Goal: Information Seeking & Learning: Learn about a topic

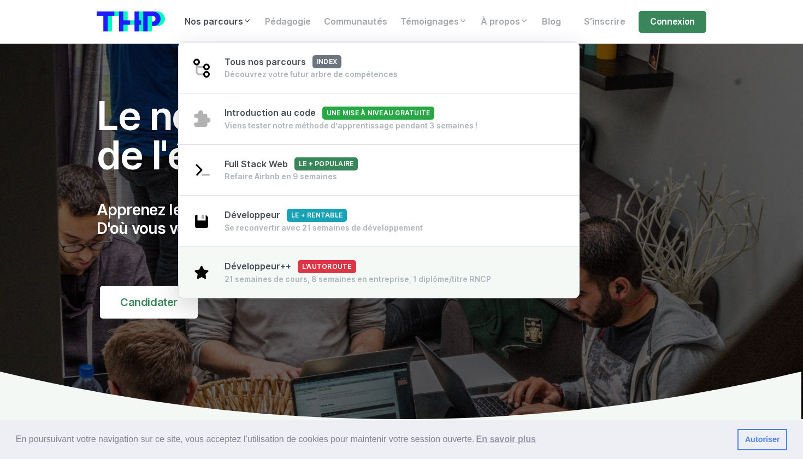
click at [231, 268] on span "Développeur++ L'autoroute" at bounding box center [290, 266] width 132 height 10
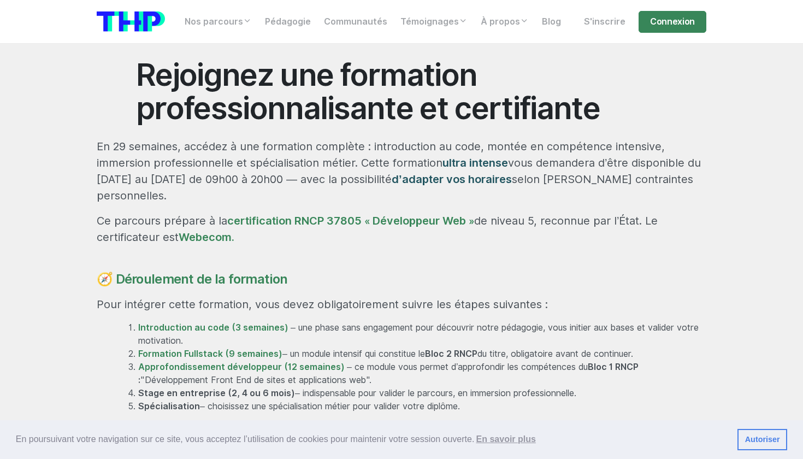
scroll to position [549, 0]
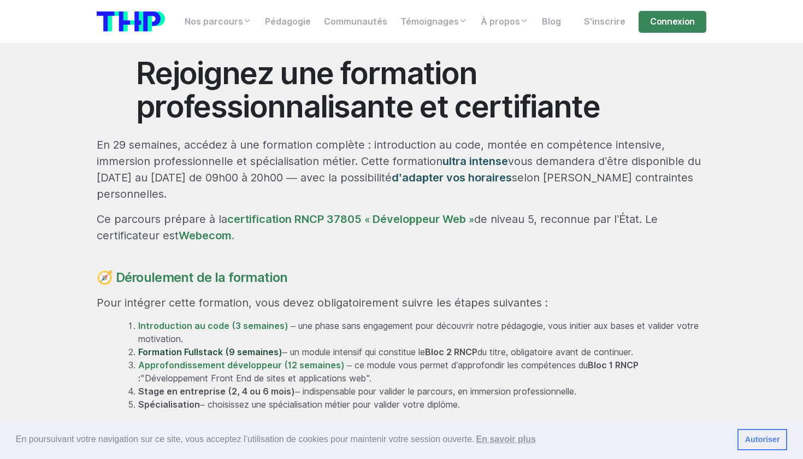
click at [249, 347] on link "Formation Fullstack (9 semaines)" at bounding box center [210, 352] width 144 height 10
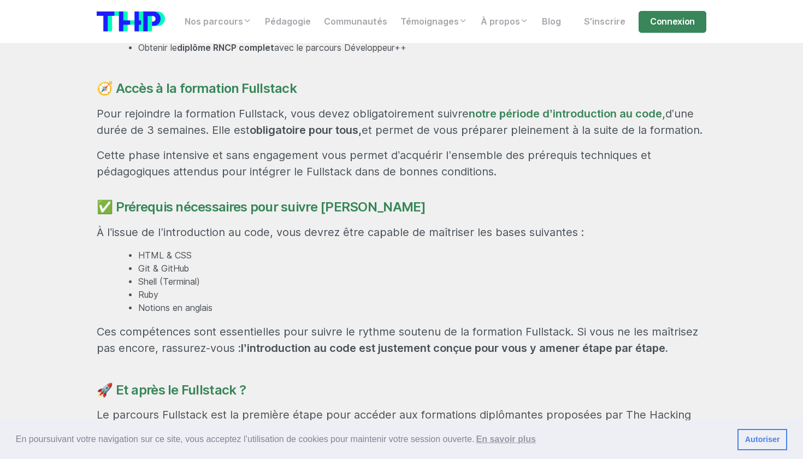
scroll to position [729, 0]
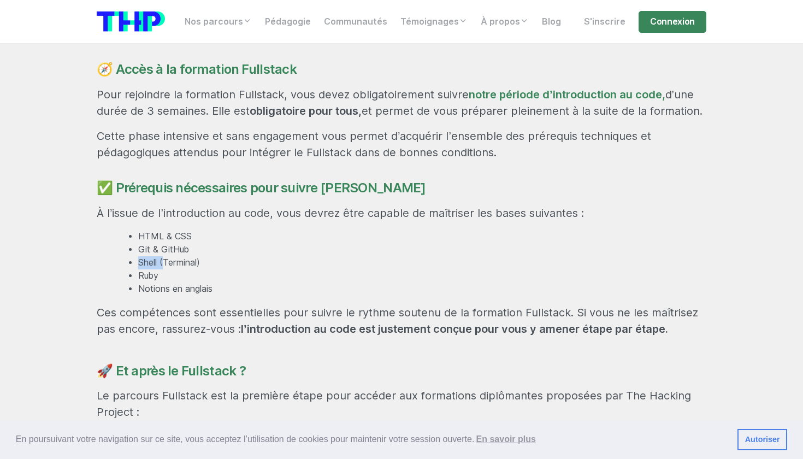
drag, startPoint x: 126, startPoint y: 259, endPoint x: 164, endPoint y: 256, distance: 38.9
click at [164, 256] on ul "HTML & CSS Git & GitHub Shell (Terminal) Ruby Notions en anglais" at bounding box center [411, 263] width 590 height 66
drag, startPoint x: 188, startPoint y: 281, endPoint x: 154, endPoint y: 282, distance: 34.4
click at [154, 282] on li "Notions en anglais" at bounding box center [422, 288] width 568 height 13
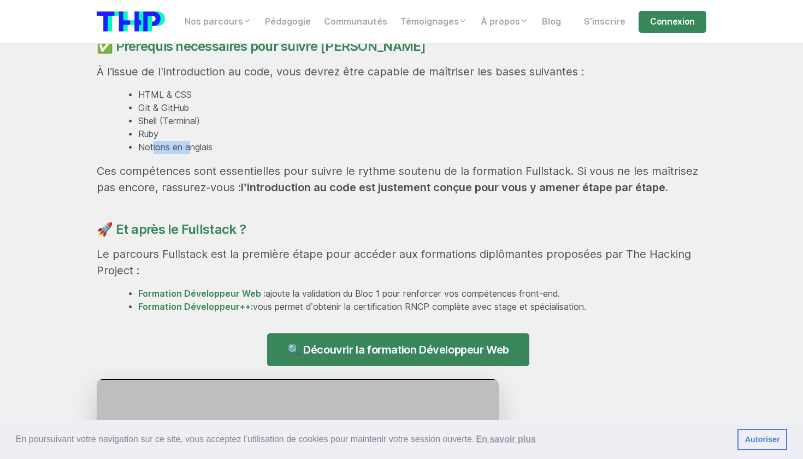
scroll to position [772, 0]
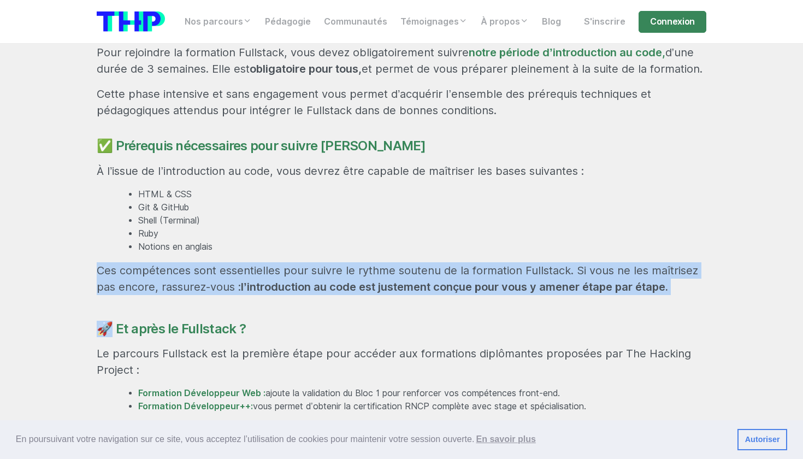
drag, startPoint x: 212, startPoint y: 241, endPoint x: 168, endPoint y: 298, distance: 71.9
click at [168, 298] on div "Une formation hors norme pour devenir développeur Le parcours Fullstack se déro…" at bounding box center [401, 106] width 622 height 720
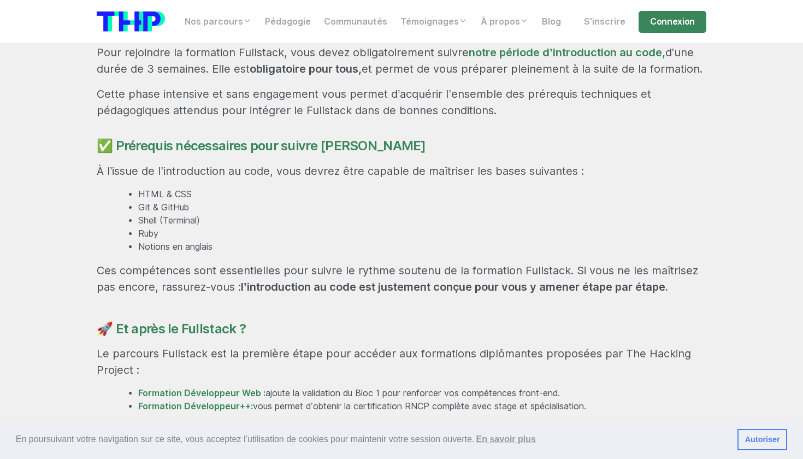
click at [168, 298] on div "Une formation hors norme pour devenir développeur Le parcours Fullstack se déro…" at bounding box center [401, 106] width 622 height 720
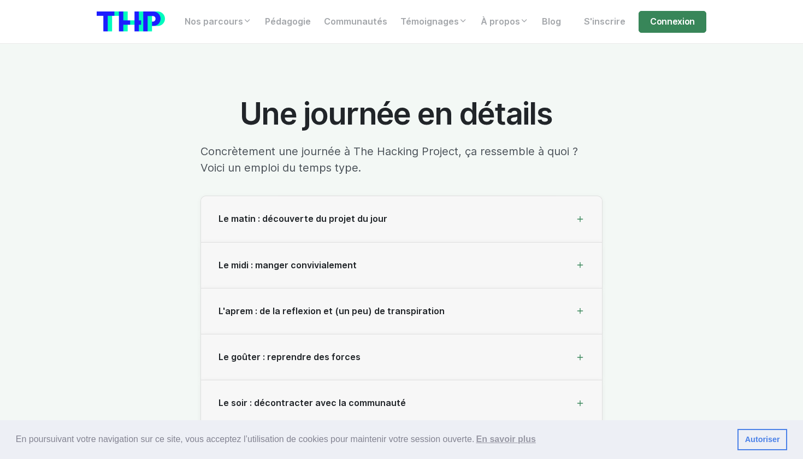
scroll to position [3186, 0]
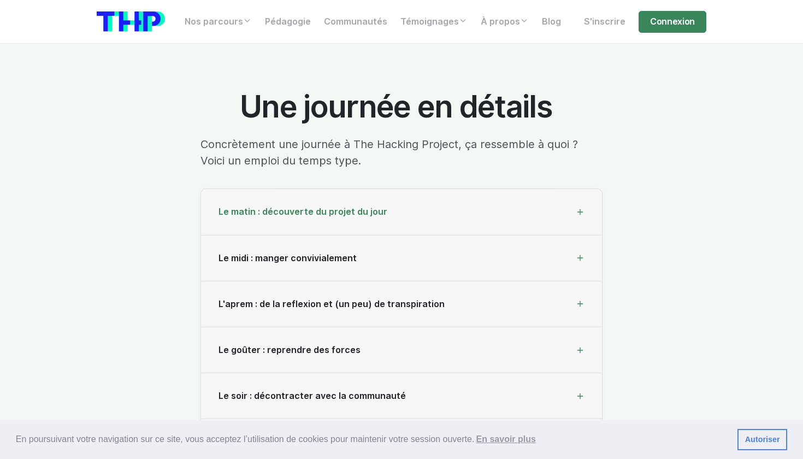
click at [339, 215] on div "Le matin : découverte du projet du jour" at bounding box center [401, 212] width 401 height 46
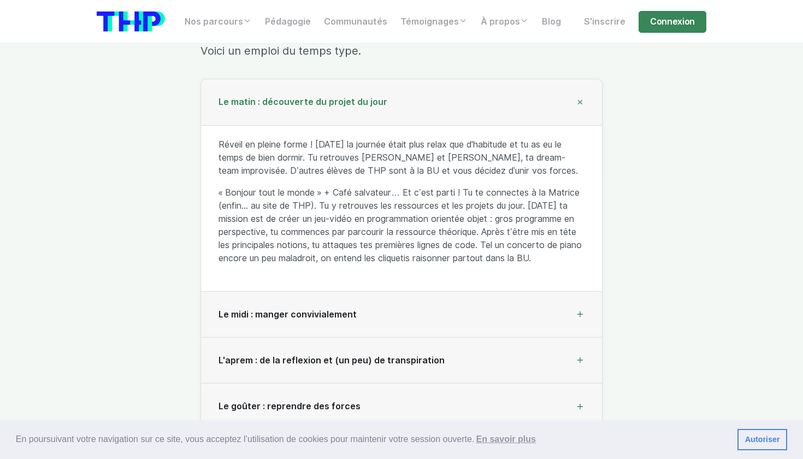
scroll to position [3319, 0]
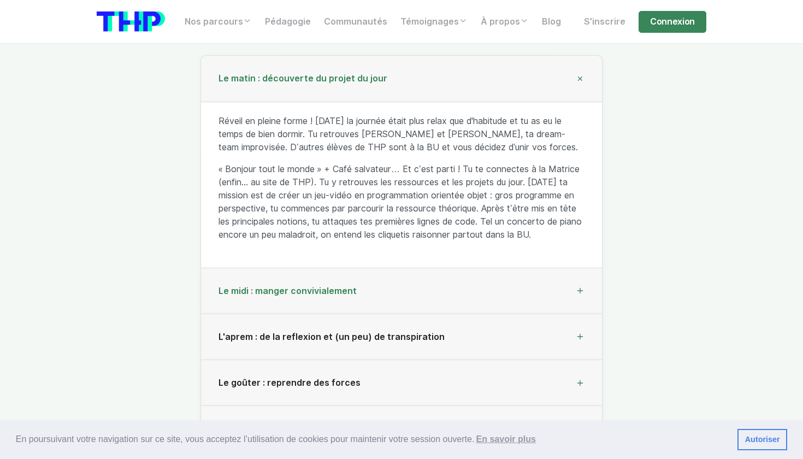
click at [340, 280] on div "Le midi : manger convivialement" at bounding box center [401, 291] width 401 height 46
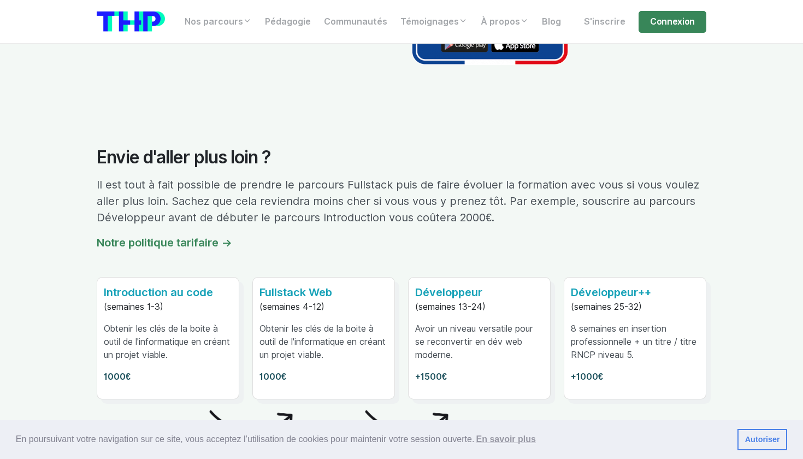
scroll to position [6296, 0]
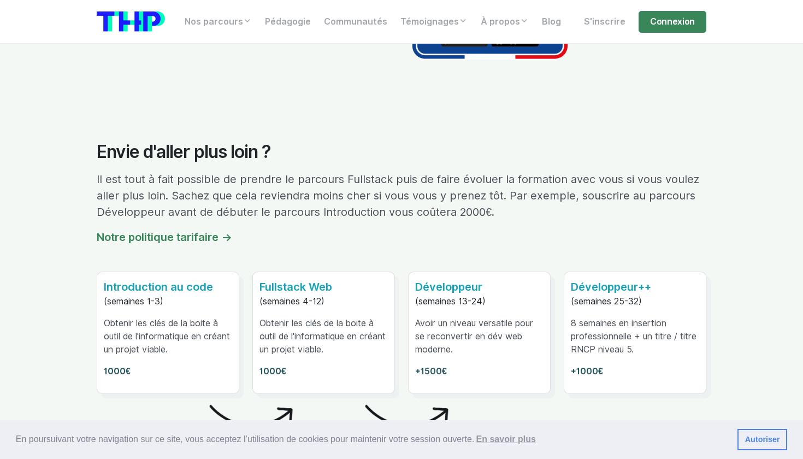
drag, startPoint x: 605, startPoint y: 318, endPoint x: 521, endPoint y: 318, distance: 84.1
click at [602, 365] on p "+1000€" at bounding box center [635, 371] width 128 height 13
click at [349, 278] on p "Fullstack Web" at bounding box center [323, 286] width 128 height 16
drag, startPoint x: 490, startPoint y: 232, endPoint x: 685, endPoint y: 329, distance: 217.8
click at [689, 329] on div "Introduction au code (semaines 1-3) Obtenir les clés de la boite à outil de l'i…" at bounding box center [401, 338] width 622 height 135
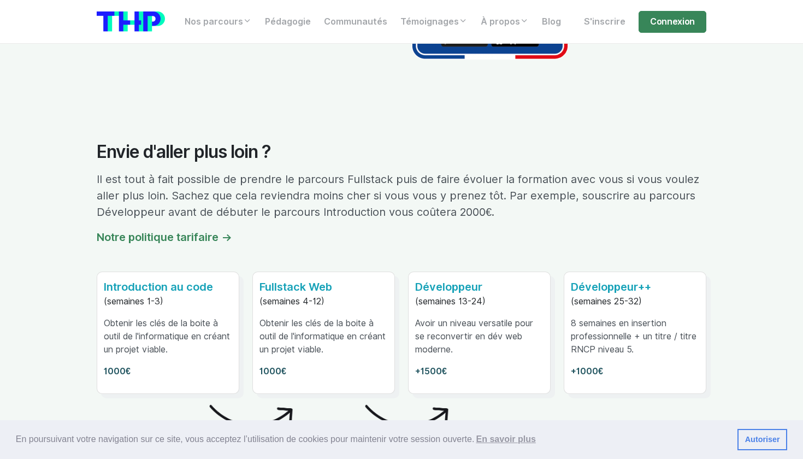
click at [369, 367] on img at bounding box center [409, 411] width 91 height 90
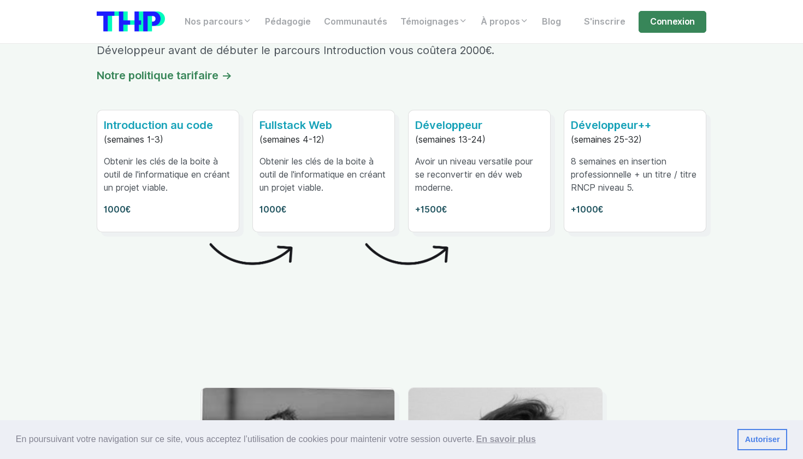
scroll to position [6454, 0]
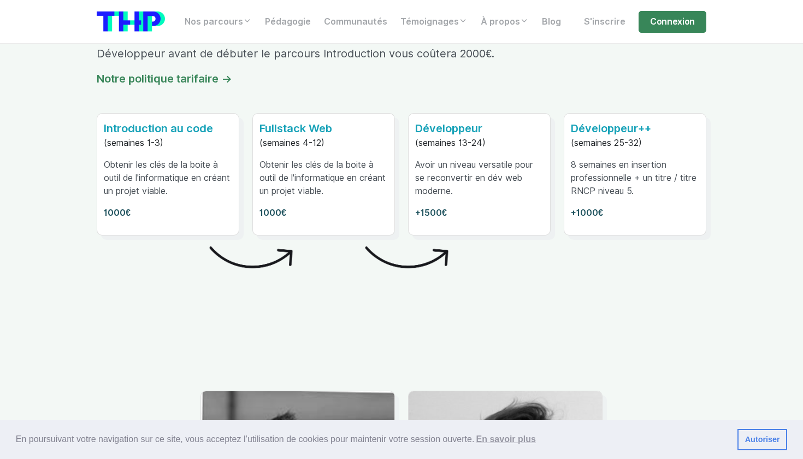
click at [413, 246] on img at bounding box center [409, 252] width 91 height 90
click at [508, 248] on div at bounding box center [401, 293] width 622 height 90
drag, startPoint x: 649, startPoint y: 83, endPoint x: 660, endPoint y: 94, distance: 15.1
click at [660, 114] on div "Développeur++ (semaines 25-32) 8 semaines en insertion professionnelle + un tit…" at bounding box center [634, 174] width 141 height 121
click at [660, 137] on p "(semaines 25-32)" at bounding box center [635, 143] width 128 height 13
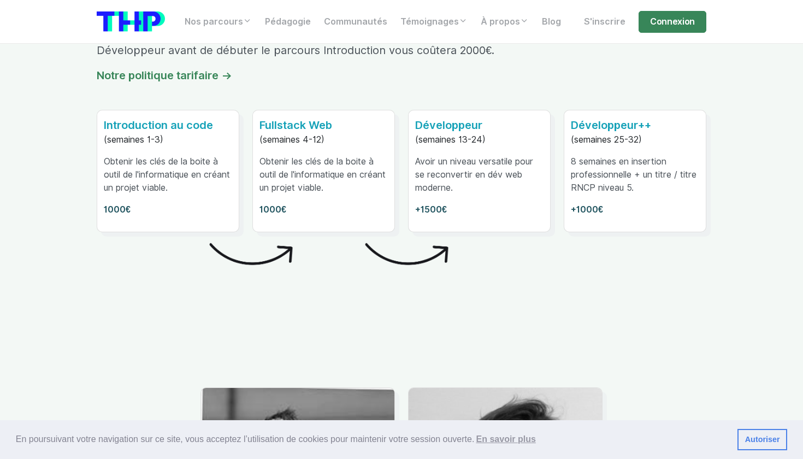
scroll to position [6463, 0]
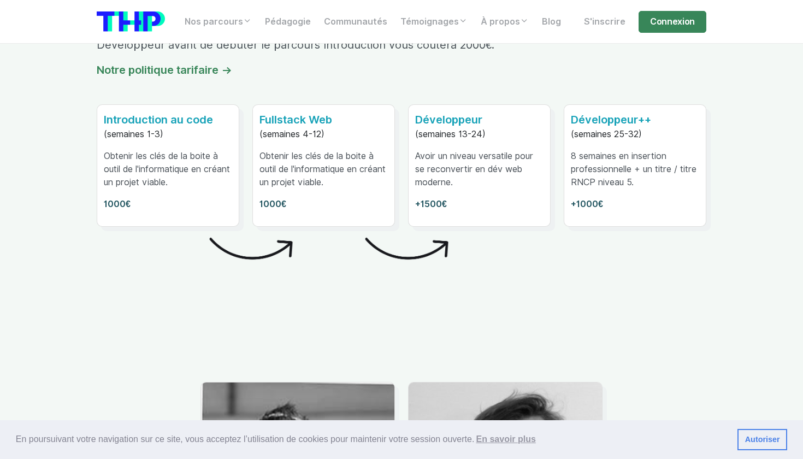
drag, startPoint x: 650, startPoint y: 71, endPoint x: 585, endPoint y: 162, distance: 111.7
click at [585, 159] on div "Développeur++ (semaines 25-32) 8 semaines en insertion professionnelle + un tit…" at bounding box center [634, 165] width 141 height 121
click at [608, 198] on p "+1000€" at bounding box center [635, 204] width 128 height 13
drag, startPoint x: 606, startPoint y: 157, endPoint x: 572, endPoint y: 106, distance: 60.7
click at [572, 106] on div "Développeur++ (semaines 25-32) 8 semaines en insertion professionnelle + un tit…" at bounding box center [634, 165] width 141 height 121
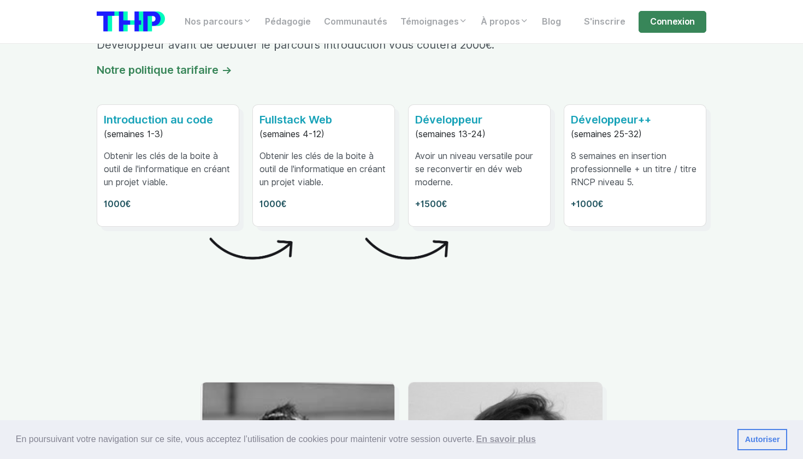
click at [557, 240] on div at bounding box center [401, 285] width 622 height 90
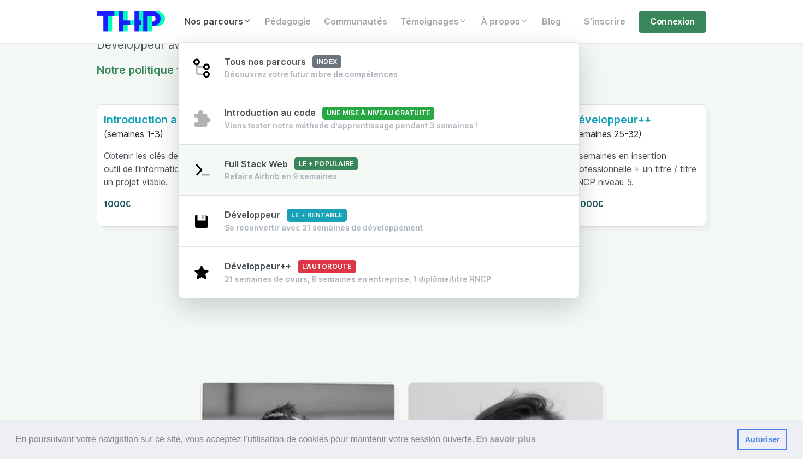
click at [263, 168] on span "Full Stack Web Le + populaire" at bounding box center [290, 164] width 133 height 10
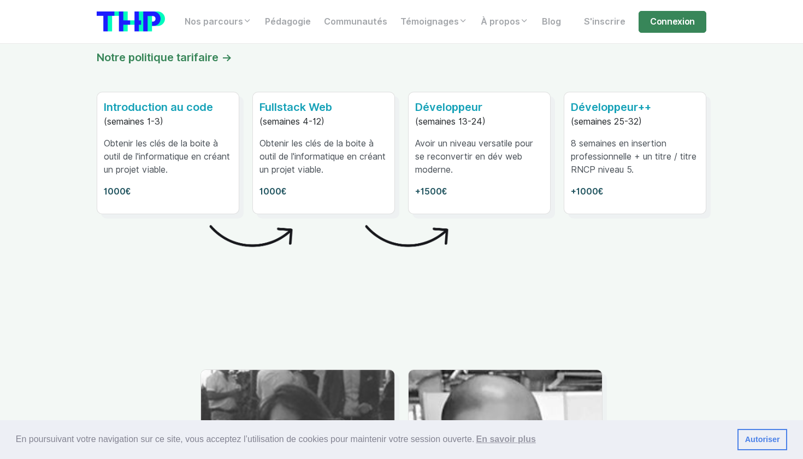
scroll to position [6386, 0]
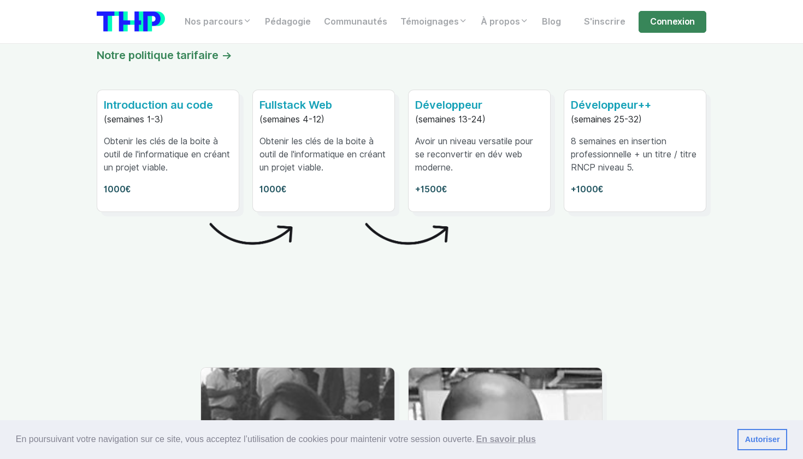
drag, startPoint x: 258, startPoint y: 60, endPoint x: 304, endPoint y: 158, distance: 108.5
click at [304, 158] on div "Fullstack Web (semaines 4-12) Obtenir les clés de la boite à outil de l'informa…" at bounding box center [323, 150] width 141 height 121
click at [304, 183] on p "1000€" at bounding box center [323, 189] width 128 height 13
drag, startPoint x: 331, startPoint y: 91, endPoint x: 257, endPoint y: 79, distance: 75.8
click at [257, 90] on div "Fullstack Web (semaines 4-12) Obtenir les clés de la boite à outil de l'informa…" at bounding box center [323, 150] width 141 height 121
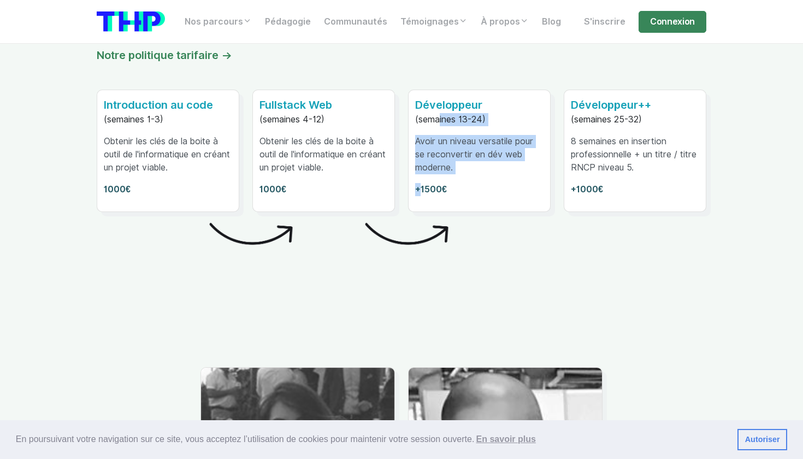
drag, startPoint x: 446, startPoint y: 145, endPoint x: 434, endPoint y: 81, distance: 65.0
click at [435, 90] on div "Développeur (semaines 13-24) Avoir un niveau versatile pour se reconvertir en d…" at bounding box center [478, 150] width 141 height 121
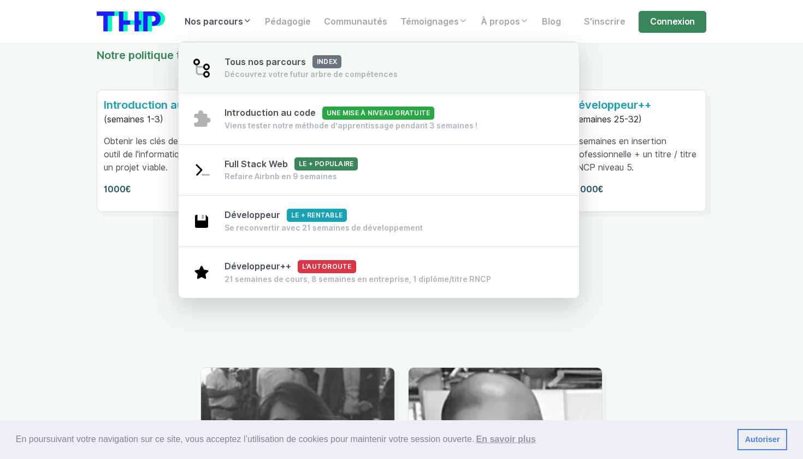
click at [247, 53] on link "Tous nos parcours index Découvrez votre futur arbre de compétences" at bounding box center [379, 68] width 400 height 52
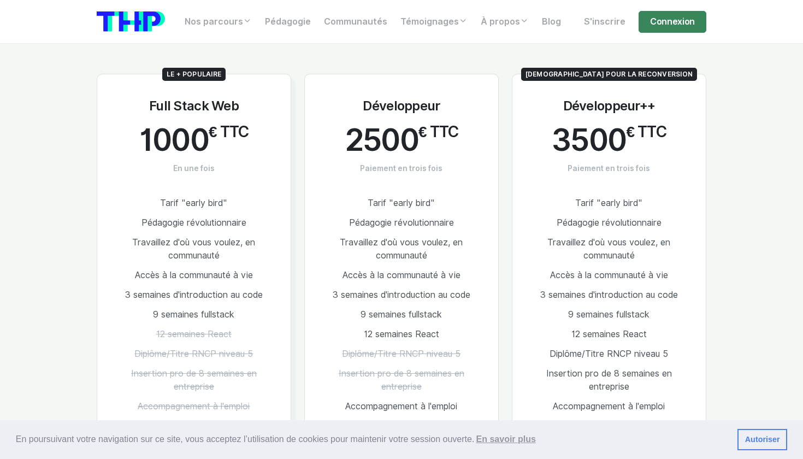
scroll to position [577, 0]
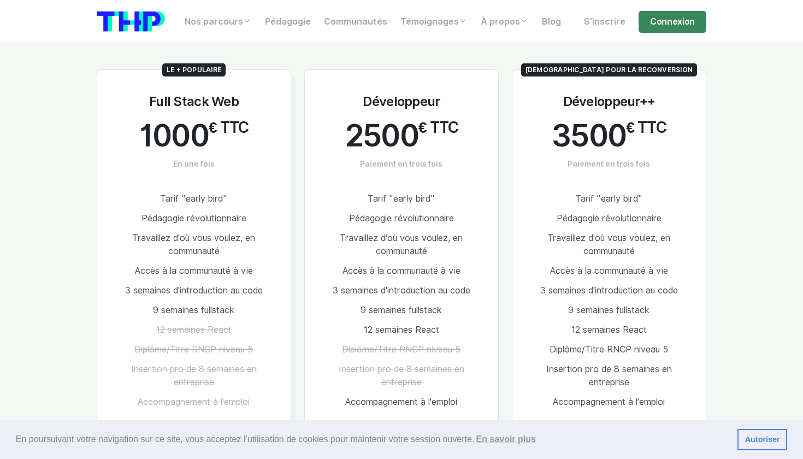
drag, startPoint x: 624, startPoint y: 142, endPoint x: 535, endPoint y: 145, distance: 89.1
click at [610, 143] on span "3500" at bounding box center [588, 135] width 74 height 34
click at [372, 243] on li "Travaillez d'où vous voulez, en communauté" at bounding box center [401, 244] width 158 height 33
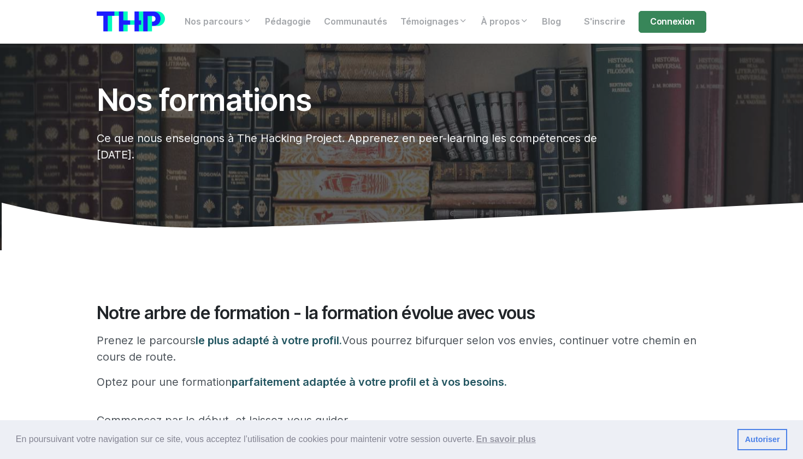
scroll to position [0, 0]
click at [299, 27] on link "Pédagogie" at bounding box center [287, 22] width 59 height 22
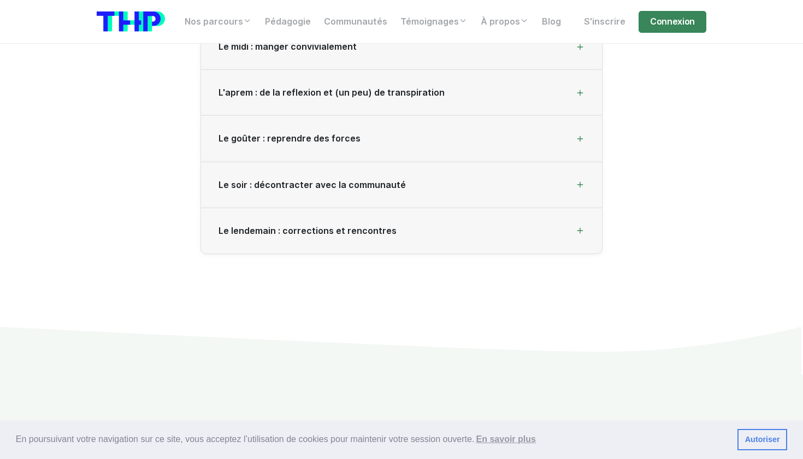
scroll to position [1618, 0]
